Goal: Information Seeking & Learning: Learn about a topic

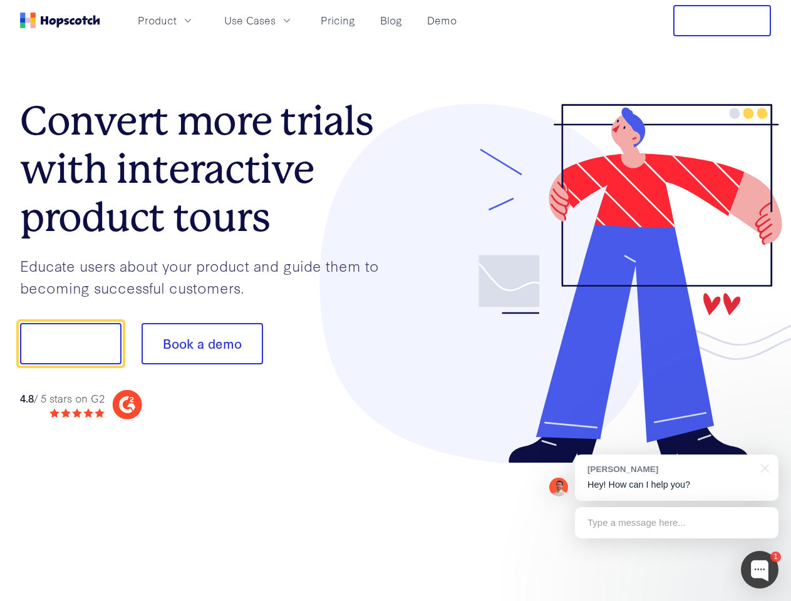
click at [396, 301] on div at bounding box center [584, 284] width 376 height 360
click at [177, 20] on span "Product" at bounding box center [157, 21] width 39 height 16
click at [275, 20] on span "Use Cases" at bounding box center [249, 21] width 51 height 16
click at [722, 21] on button "Free Trial" at bounding box center [722, 20] width 98 height 31
click at [70, 344] on button "Show me!" at bounding box center [70, 343] width 101 height 41
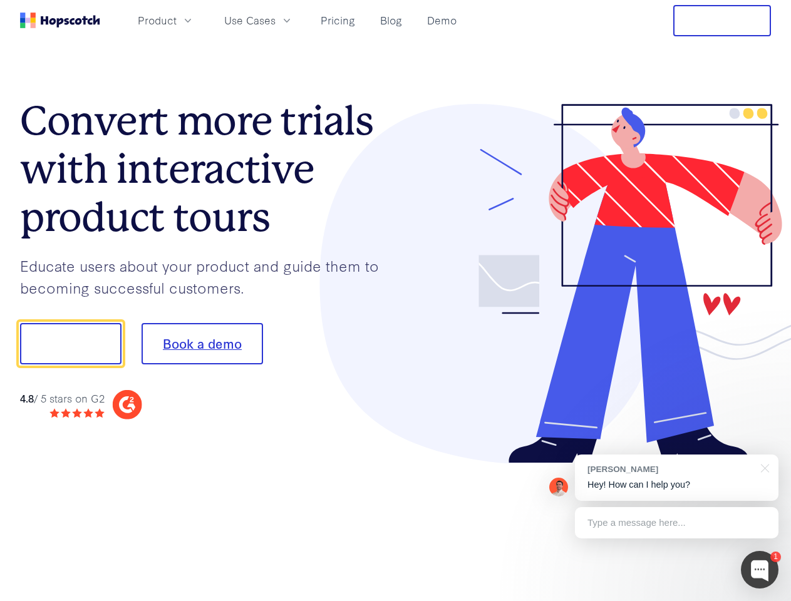
click at [202, 344] on button "Book a demo" at bounding box center [202, 343] width 121 height 41
click at [759, 570] on div at bounding box center [760, 570] width 38 height 38
click at [676, 478] on div "[PERSON_NAME] Hey! How can I help you?" at bounding box center [676, 478] width 203 height 46
click at [763, 467] on div at bounding box center [660, 342] width 235 height 418
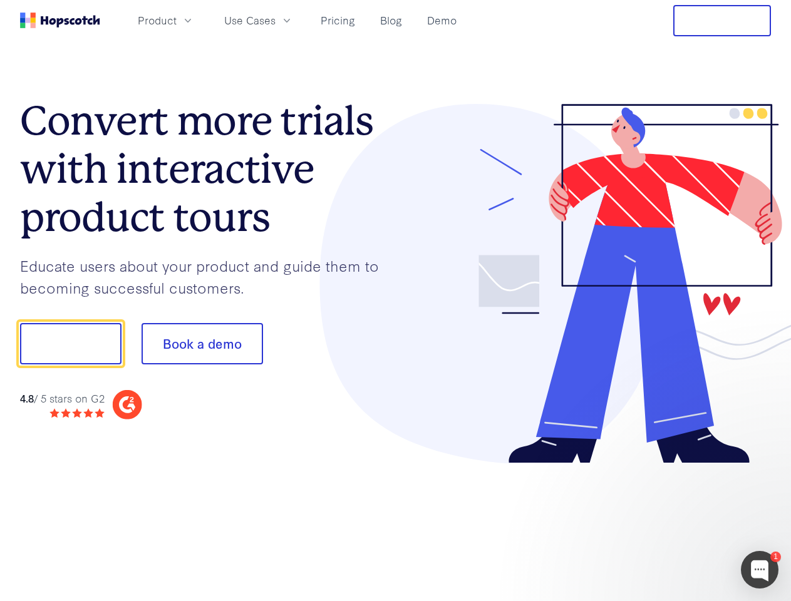
click at [676, 523] on div at bounding box center [660, 426] width 235 height 250
